Goal: Subscribe to service/newsletter

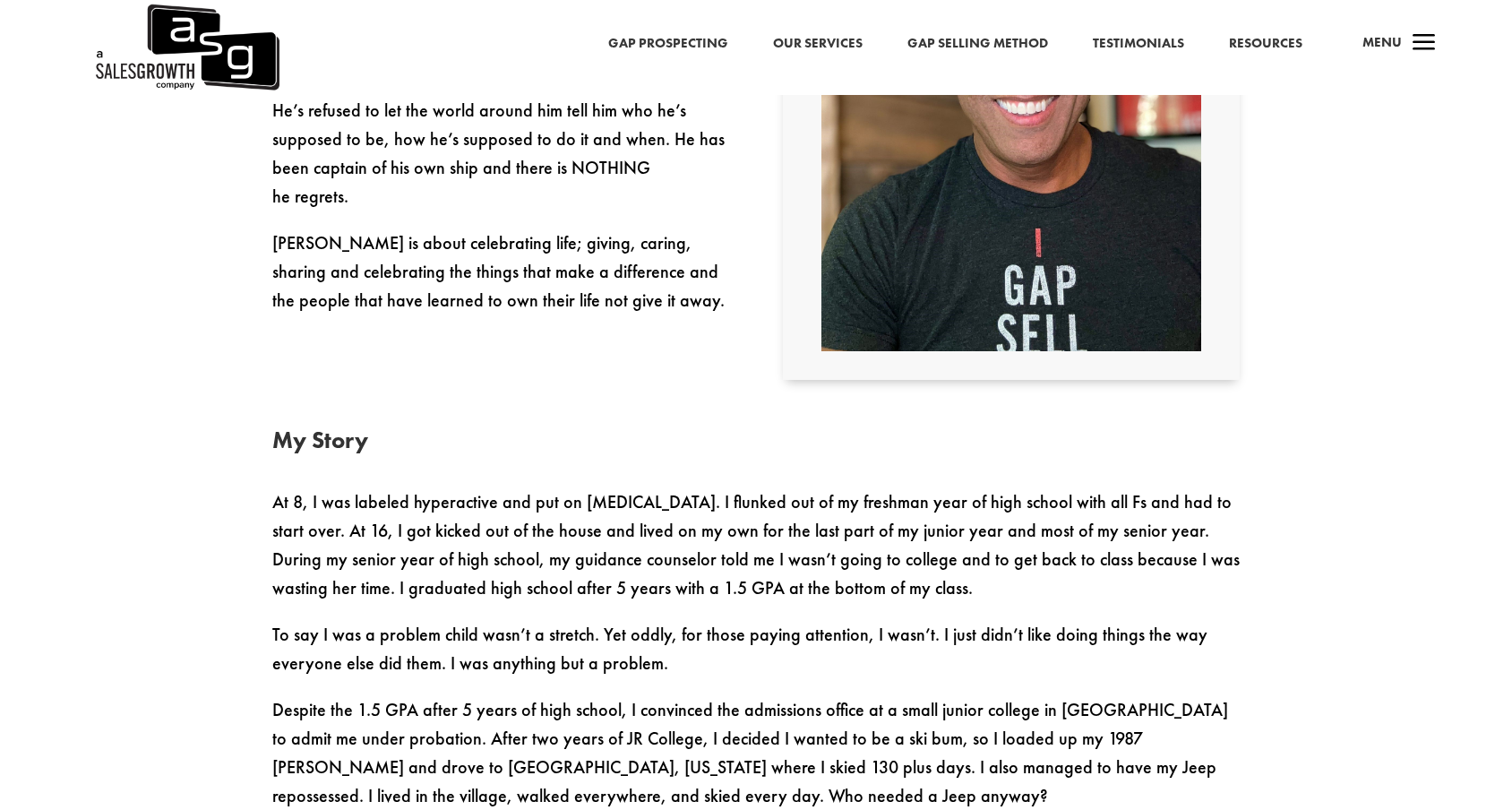
scroll to position [765, 0]
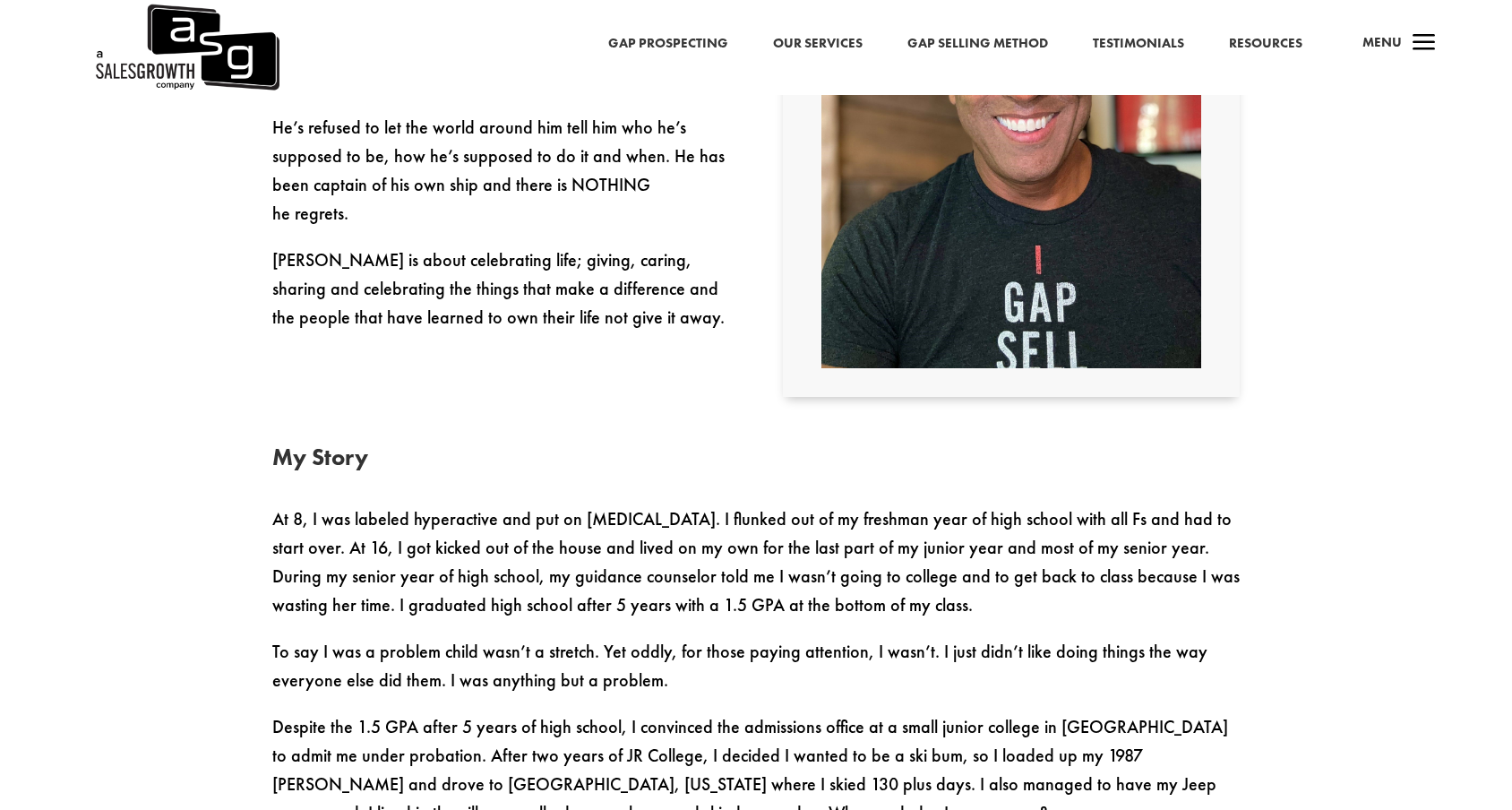
click at [714, 43] on link "Gap Prospecting" at bounding box center [668, 43] width 120 height 23
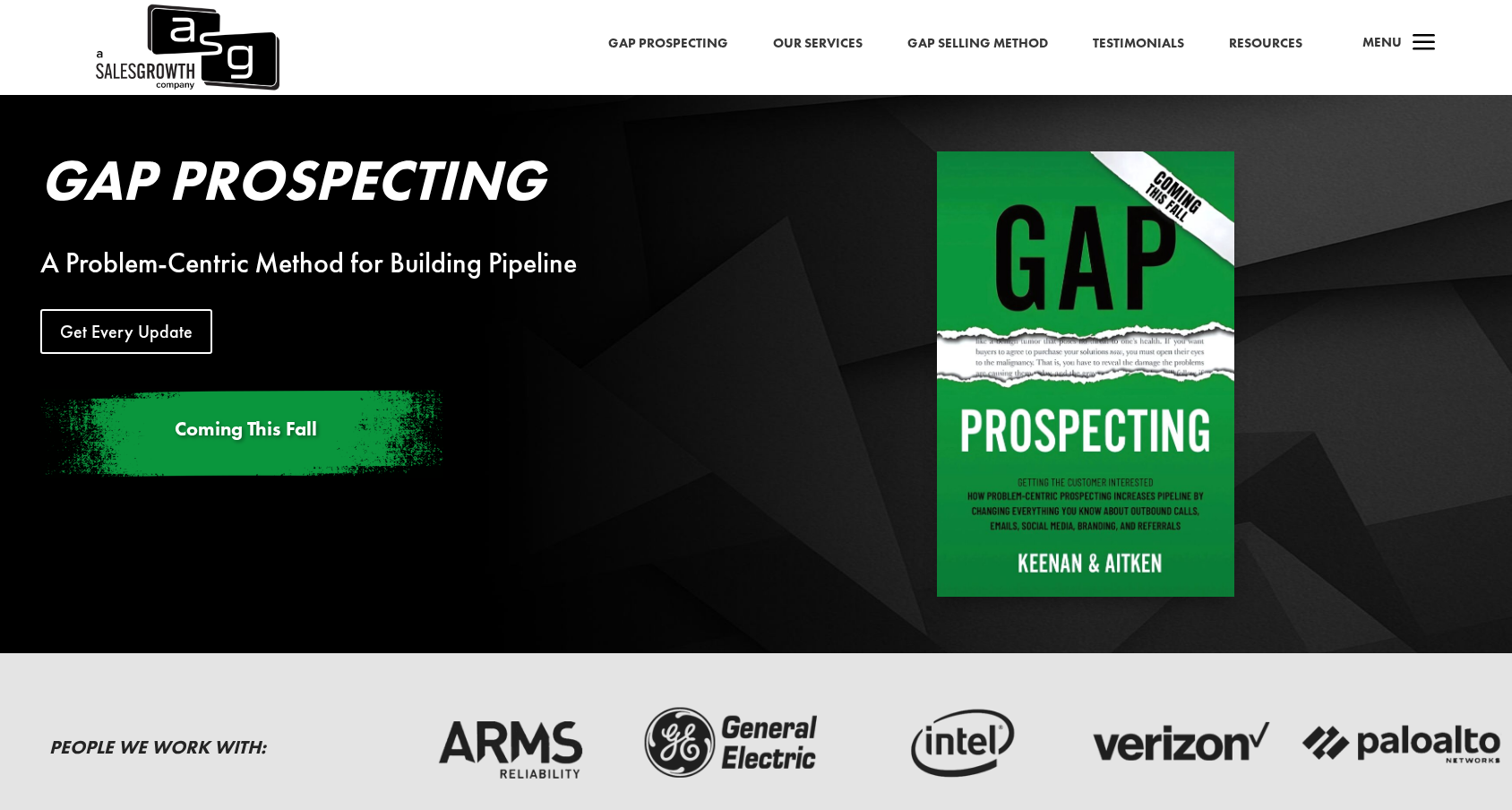
click at [821, 42] on link "Our Services" at bounding box center [818, 43] width 90 height 23
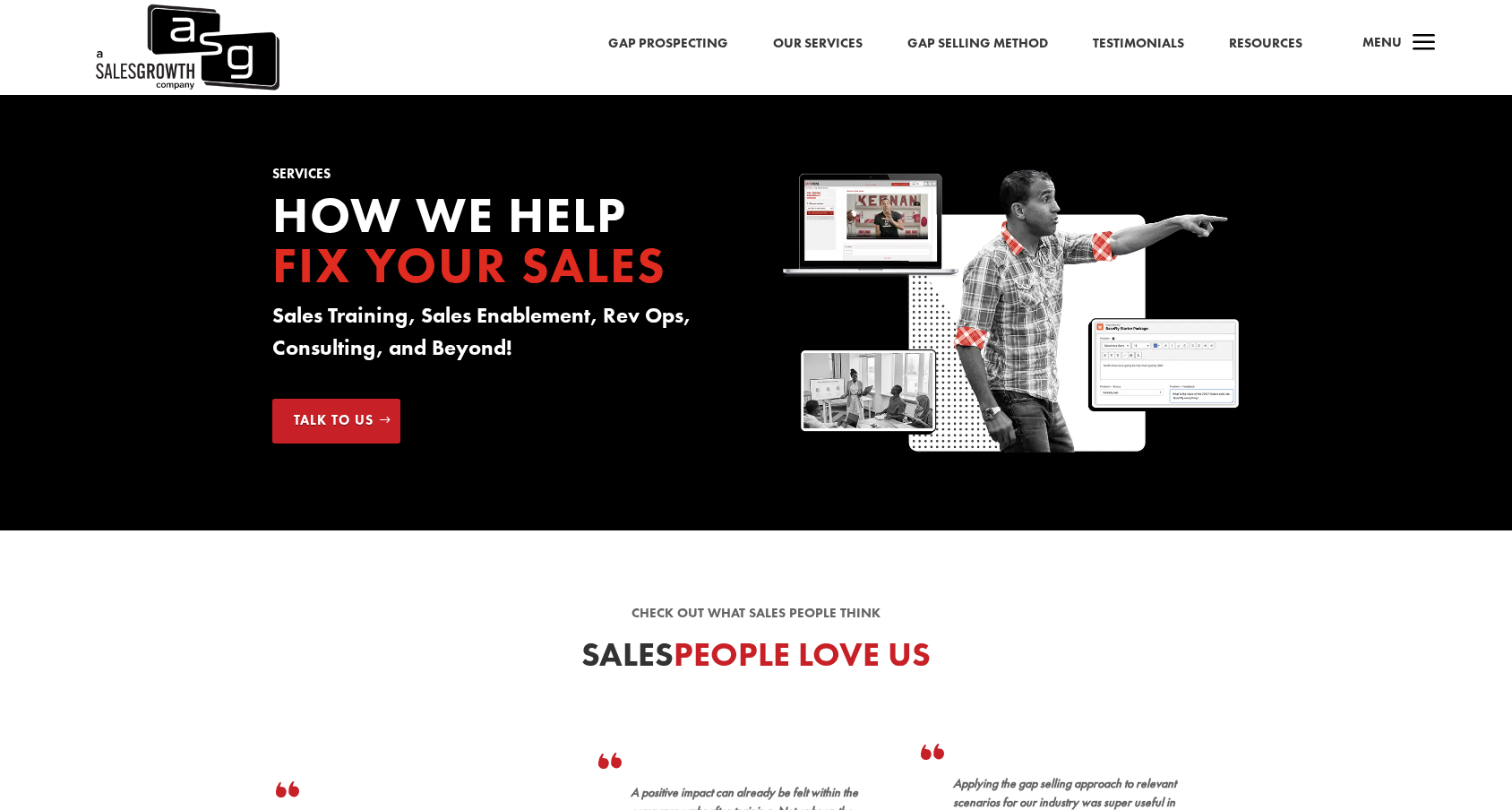
click at [809, 43] on link "Our Services" at bounding box center [818, 43] width 90 height 23
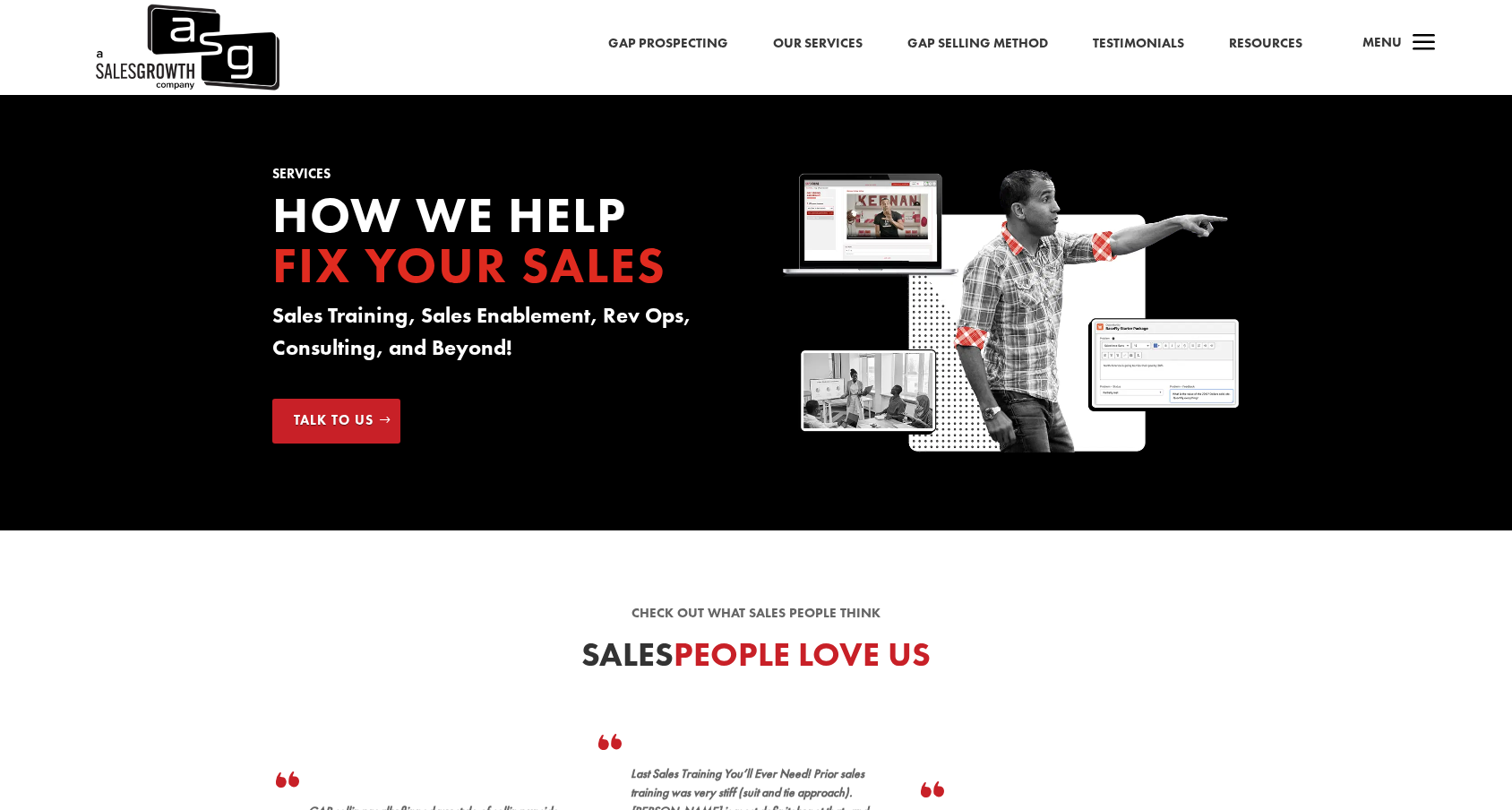
click at [934, 44] on link "Gap Selling Method" at bounding box center [978, 43] width 141 height 23
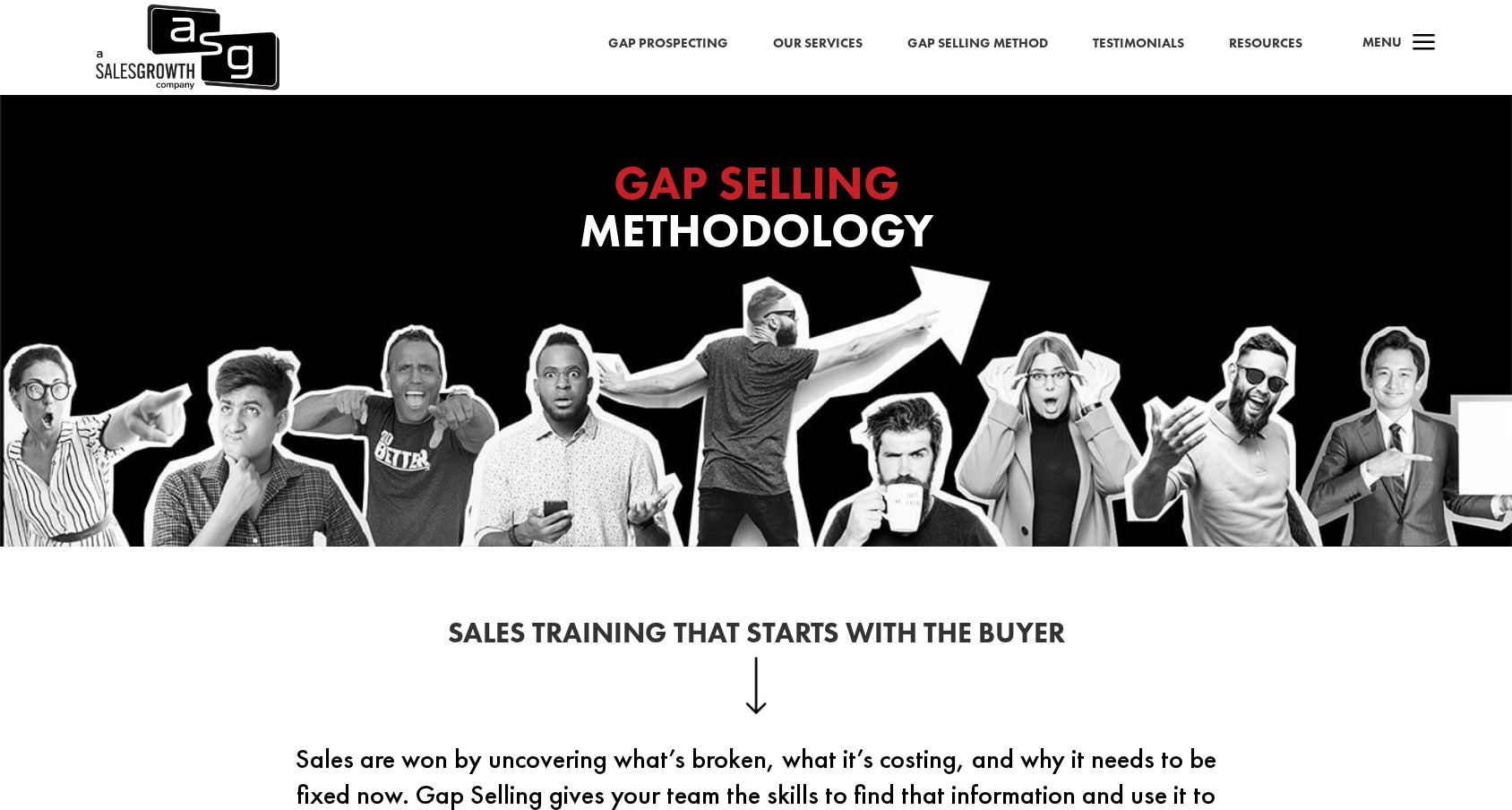
click at [684, 43] on link "Gap Prospecting" at bounding box center [668, 43] width 120 height 23
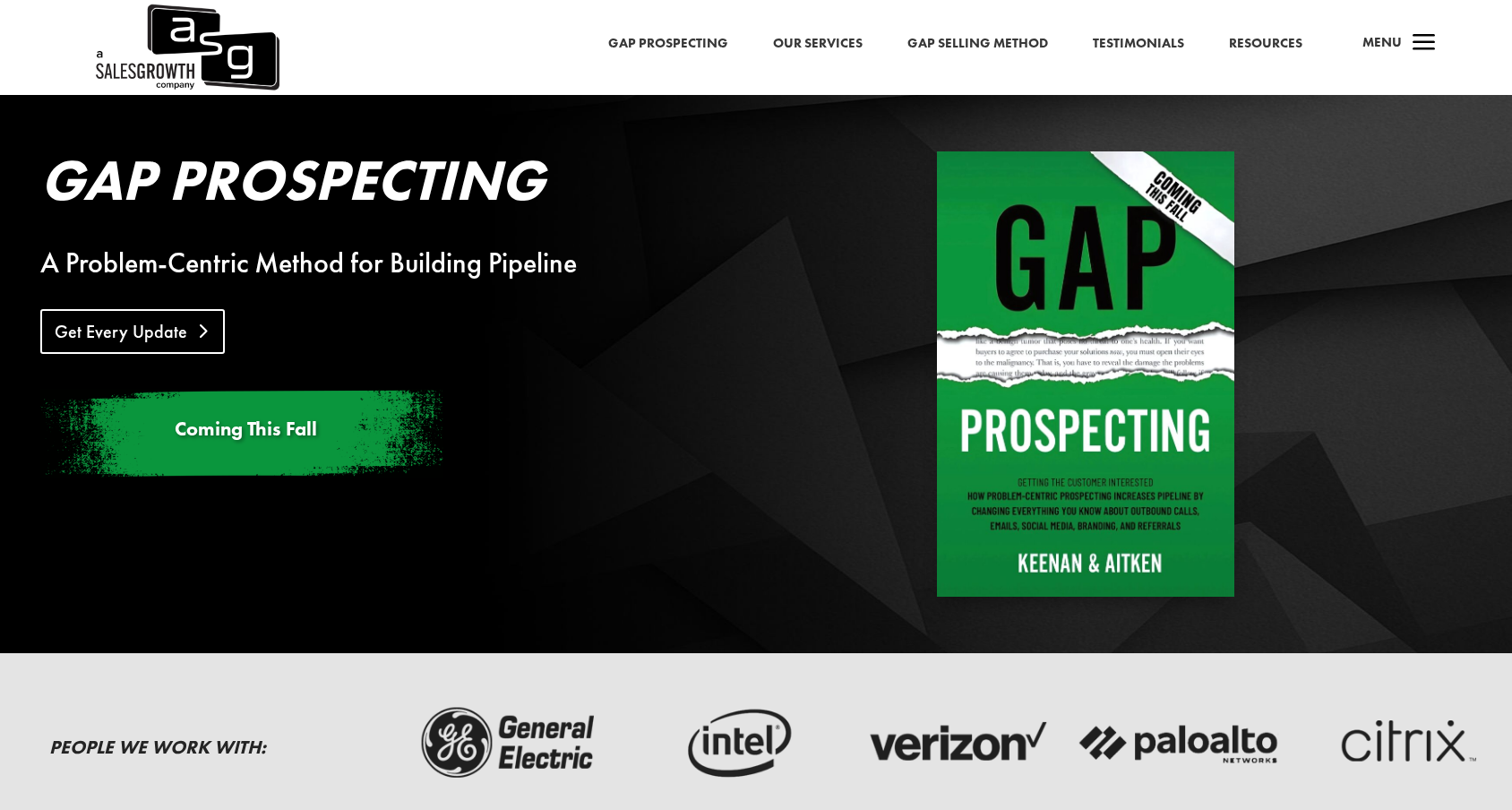
click at [91, 331] on link "Get Every Update" at bounding box center [132, 331] width 184 height 45
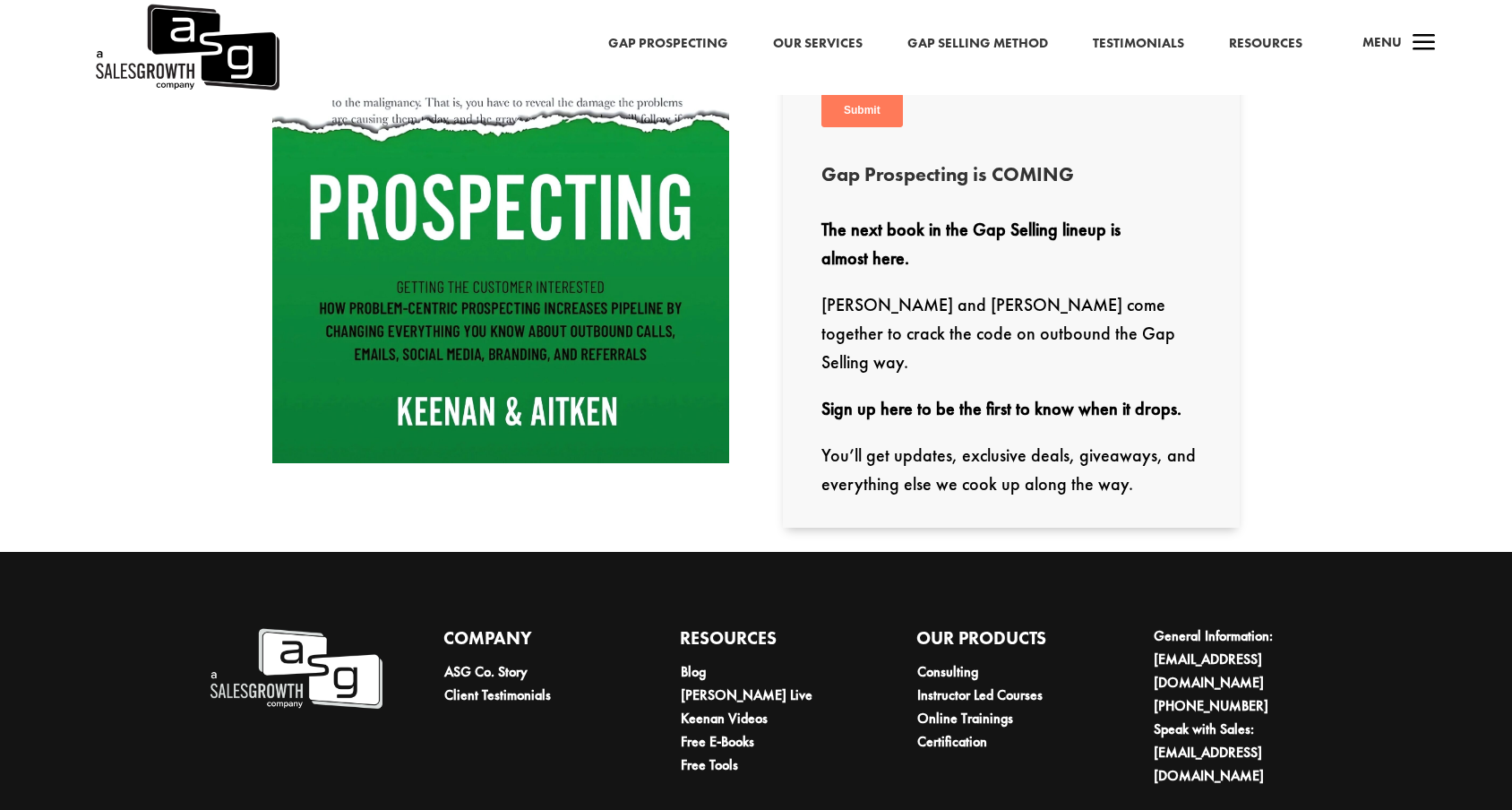
scroll to position [531, 0]
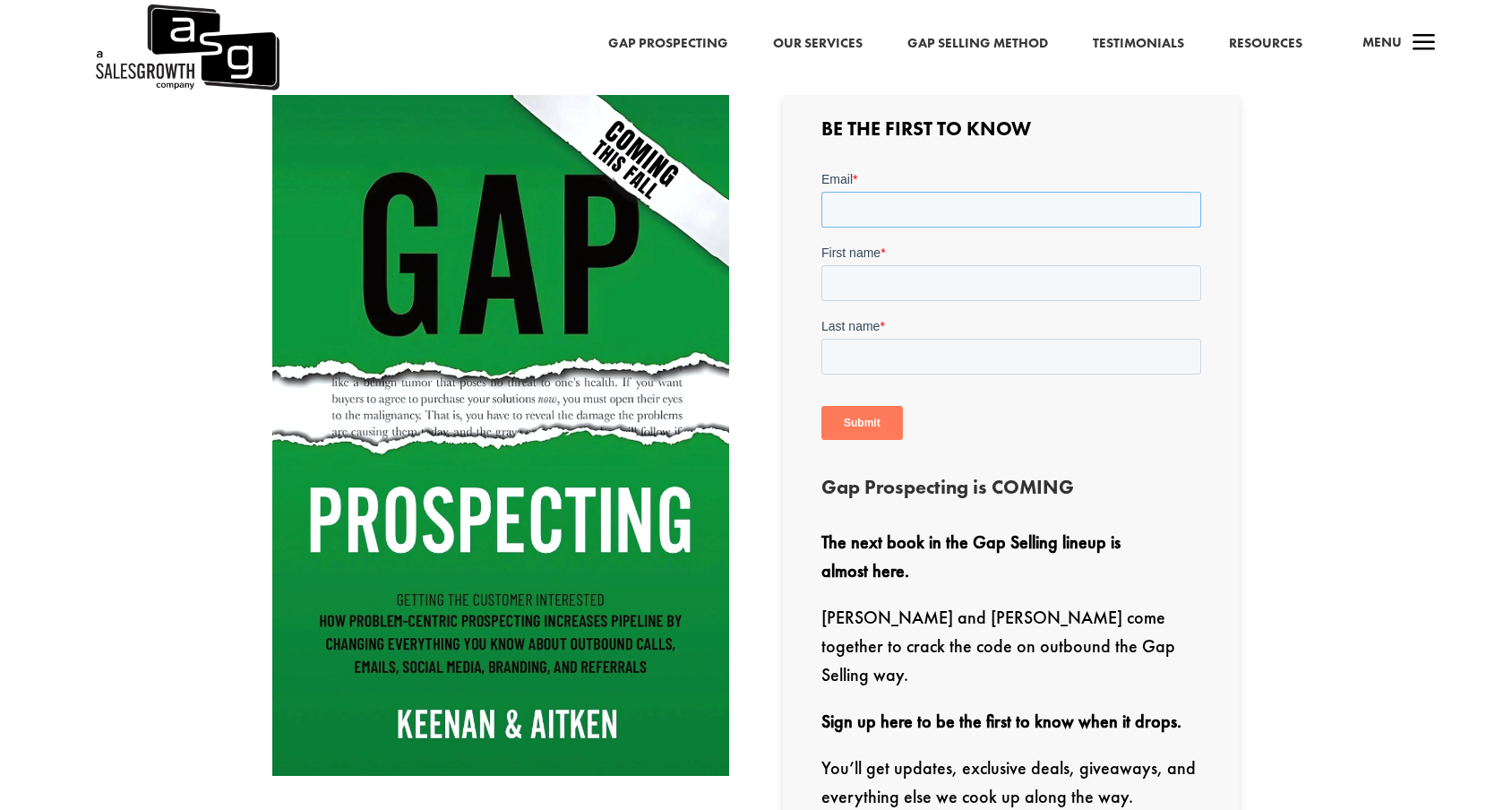
click at [928, 222] on input "Email *" at bounding box center [1010, 209] width 380 height 36
type input "[EMAIL_ADDRESS][DOMAIN_NAME]"
click at [919, 282] on input "First name *" at bounding box center [1010, 283] width 380 height 36
type input "[PERSON_NAME]"
click at [897, 368] on input "Last name *" at bounding box center [1010, 356] width 380 height 36
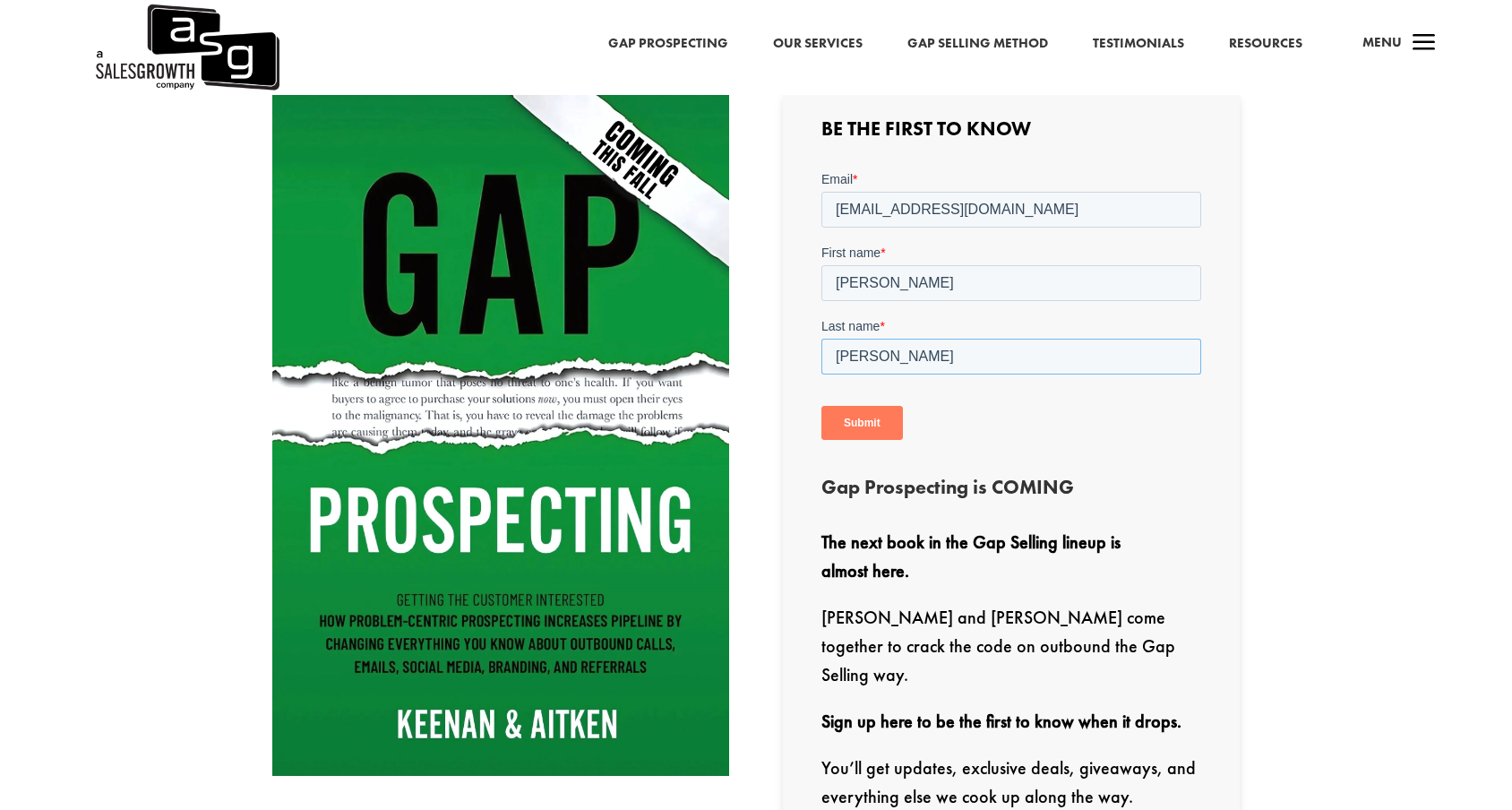
type input "Cassella"
click at [878, 429] on input "Submit" at bounding box center [861, 422] width 82 height 34
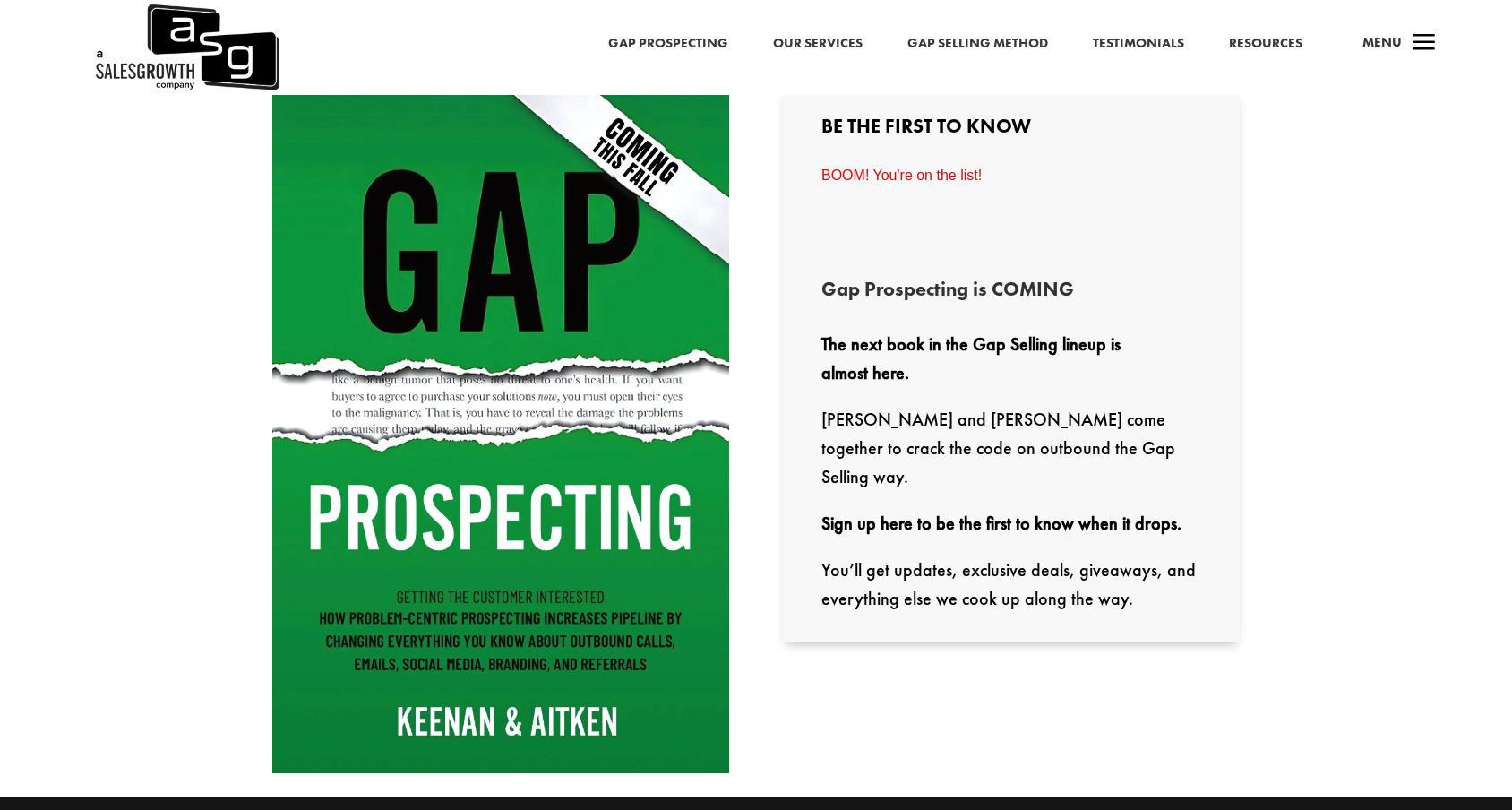
scroll to position [610, 0]
